Goal: Obtain resource: Download file/media

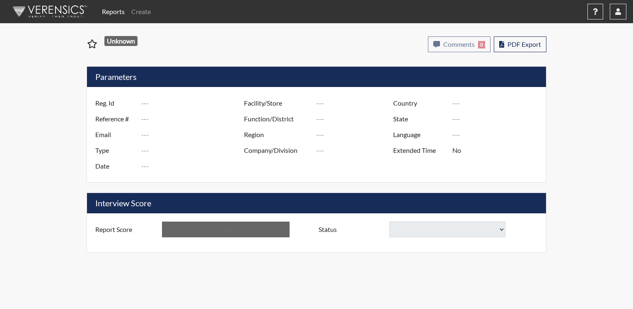
type input "[PERSON_NAME]"
type input "50994"
type input "[EMAIL_ADDRESS][DOMAIN_NAME]"
type input "Corrections Pre-Employment"
type input "[DATE]"
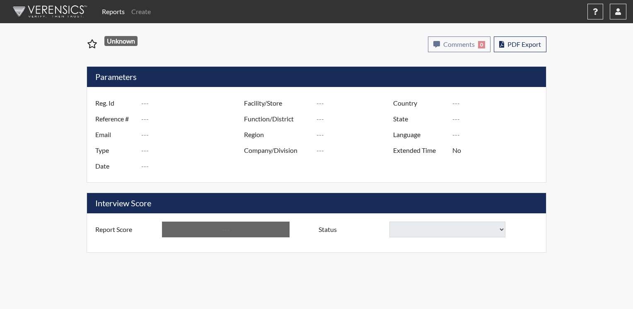
type input "[GEOGRAPHIC_DATA]"
type input "[US_STATE]"
type input "English"
type input "Yes"
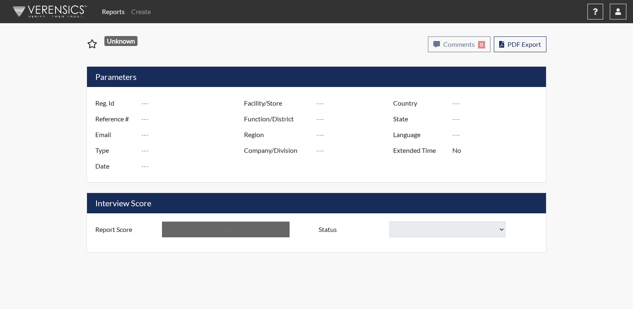
type input "Below Conditions"
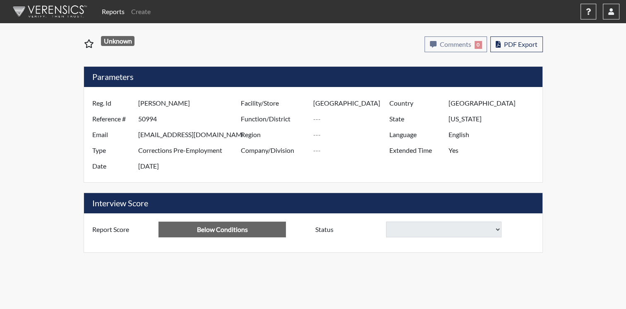
select select
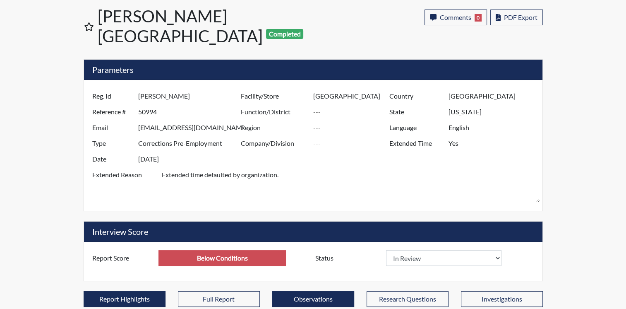
scroll to position [41, 0]
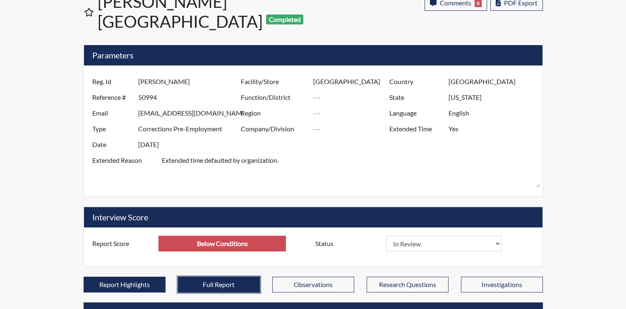
click at [234, 277] on button "Full Report" at bounding box center [219, 285] width 82 height 16
select select
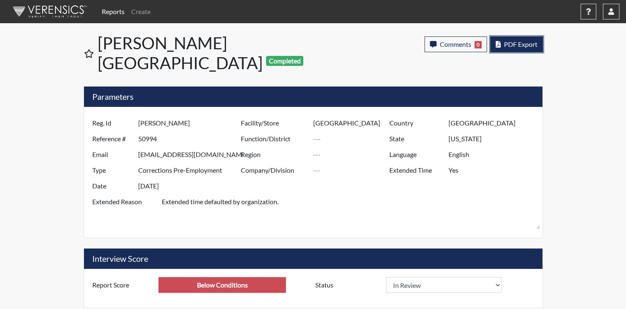
click at [511, 43] on span "PDF Export" at bounding box center [521, 44] width 34 height 8
